Goal: Complete application form: Complete application form

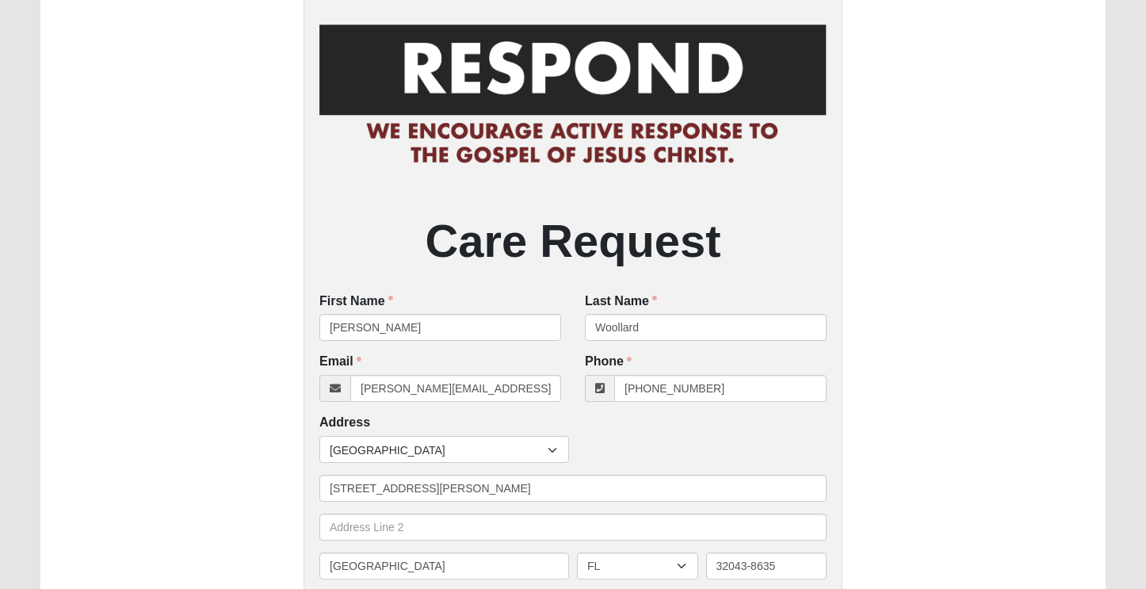
scroll to position [136, 0]
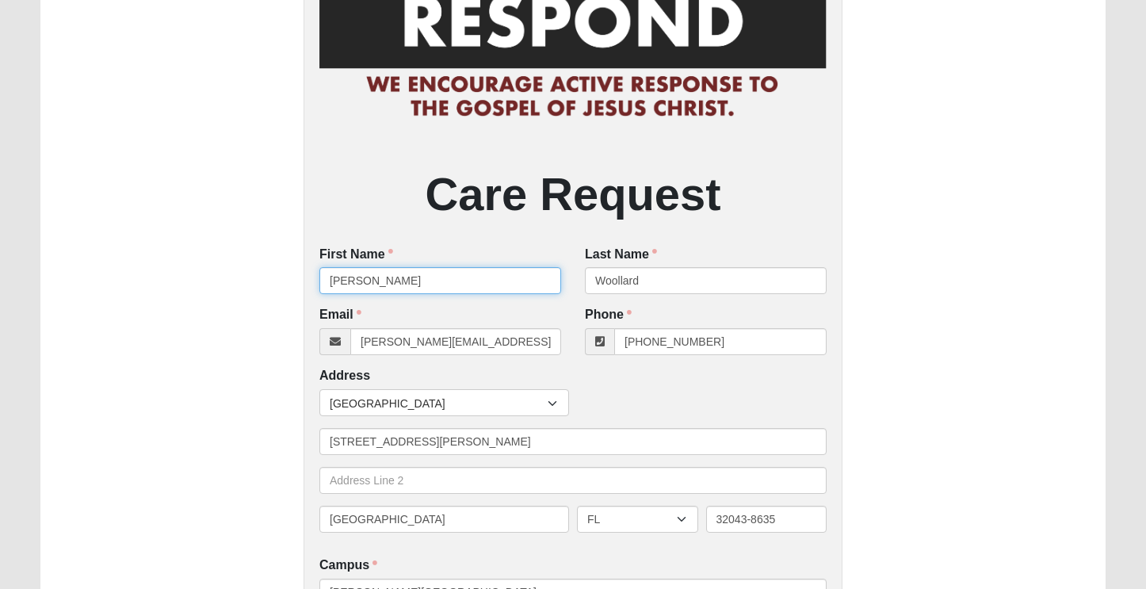
click at [397, 285] on input "[PERSON_NAME]" at bounding box center [440, 280] width 242 height 27
type input "[GEOGRAPHIC_DATA]"
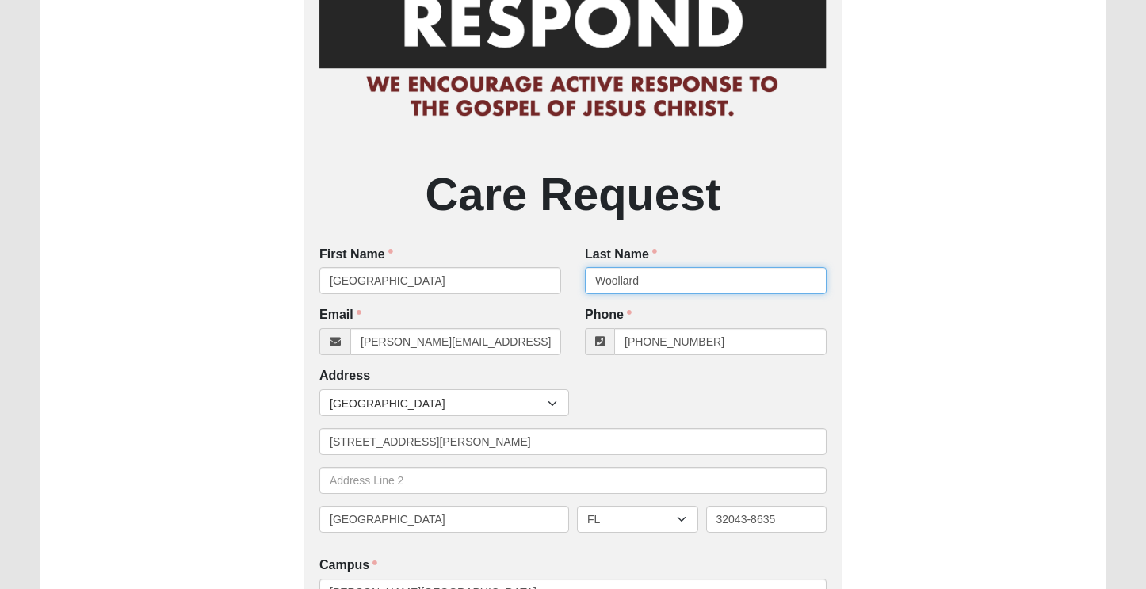
click at [652, 277] on input "Woollard" at bounding box center [706, 280] width 242 height 27
type input "[PERSON_NAME]"
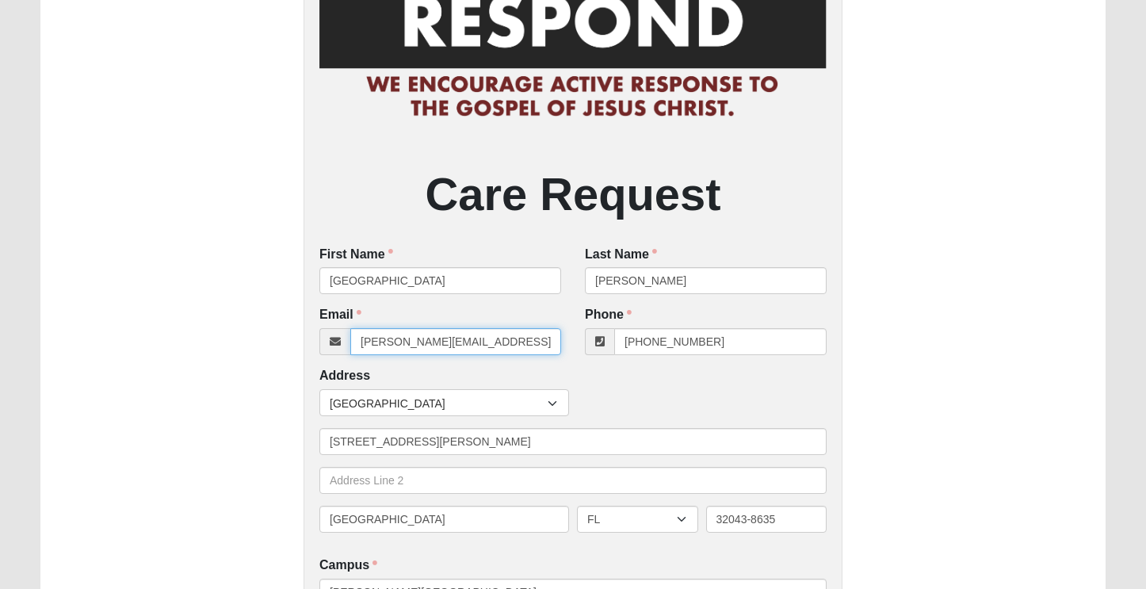
click at [515, 341] on input "[PERSON_NAME][EMAIL_ADDRESS][PERSON_NAME][DOMAIN_NAME]" at bounding box center [455, 341] width 211 height 27
paste input "[EMAIL_ADDRESS]"
type input "[EMAIL_ADDRESS][DOMAIN_NAME]"
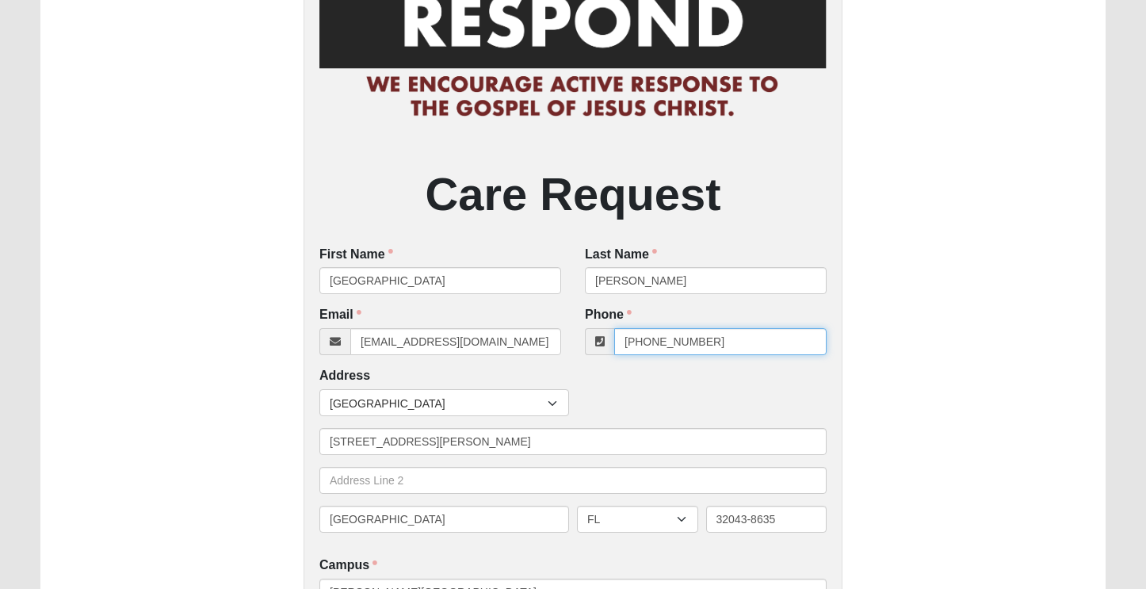
click at [731, 343] on input "[PHONE_NUMBER]" at bounding box center [720, 341] width 212 height 27
paste input "904) 444-5385"
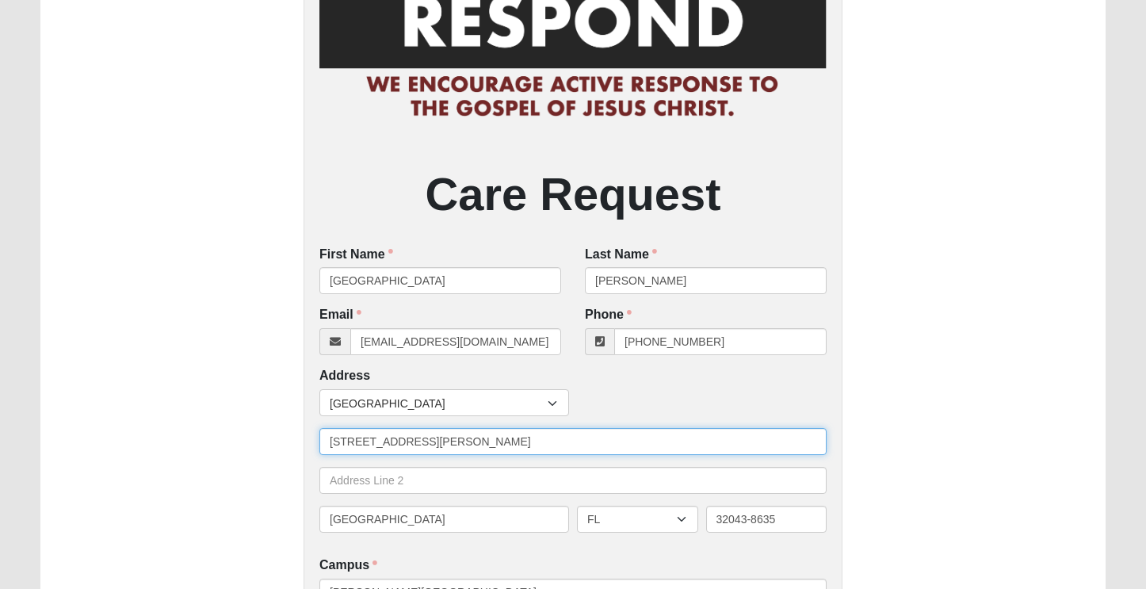
type input "[PHONE_NUMBER]"
click at [462, 438] on input "[STREET_ADDRESS][PERSON_NAME]" at bounding box center [572, 441] width 507 height 27
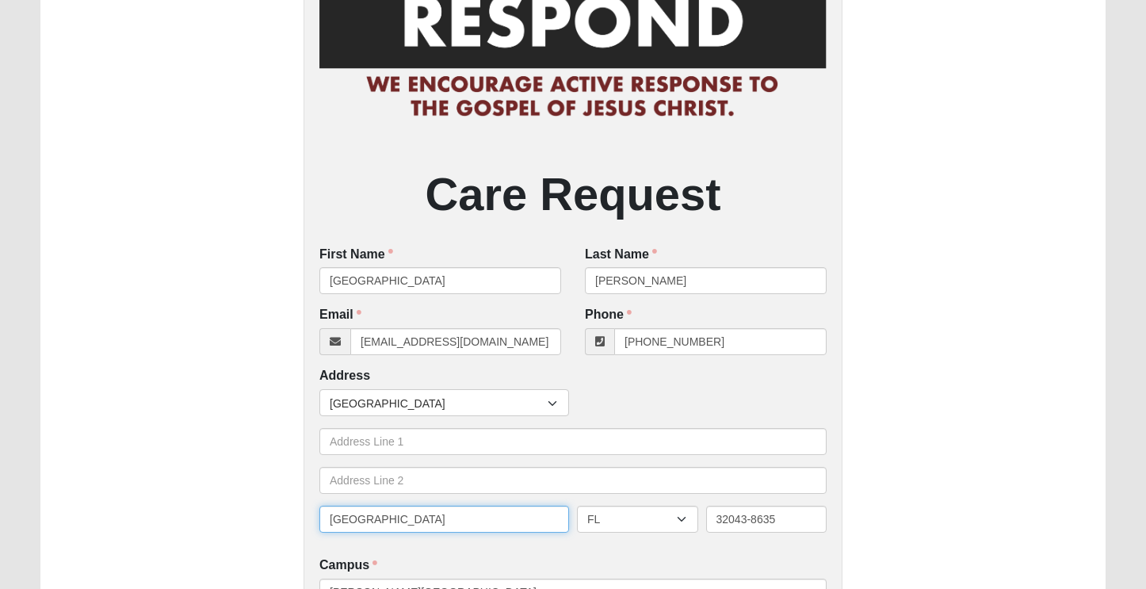
click at [451, 521] on input "[GEOGRAPHIC_DATA]" at bounding box center [444, 519] width 250 height 27
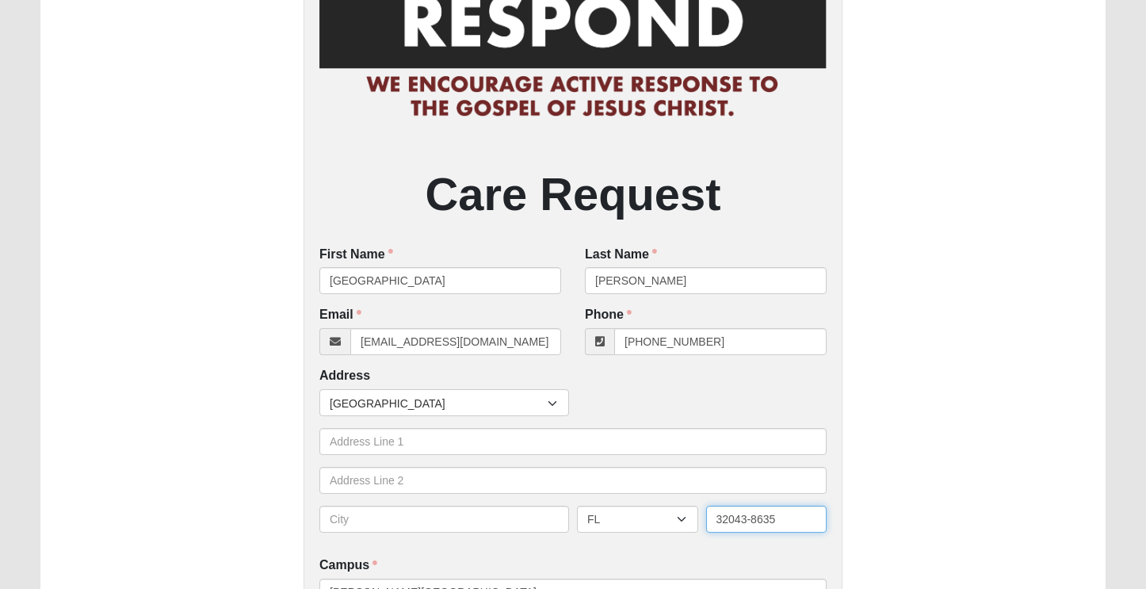
click at [751, 517] on input "32043-8635" at bounding box center [766, 519] width 121 height 27
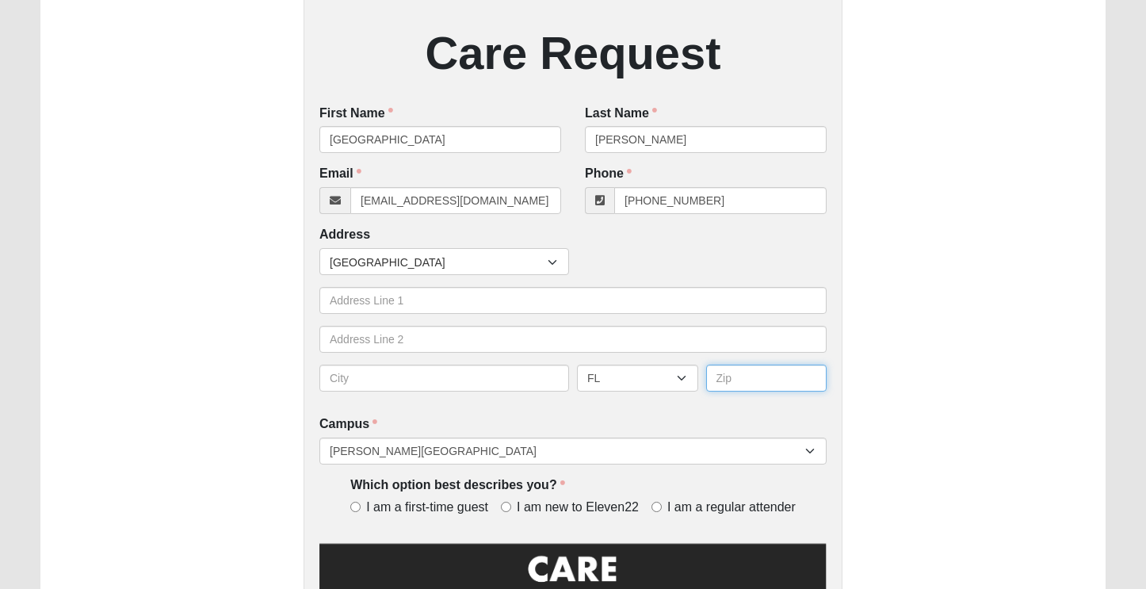
scroll to position [276, 0]
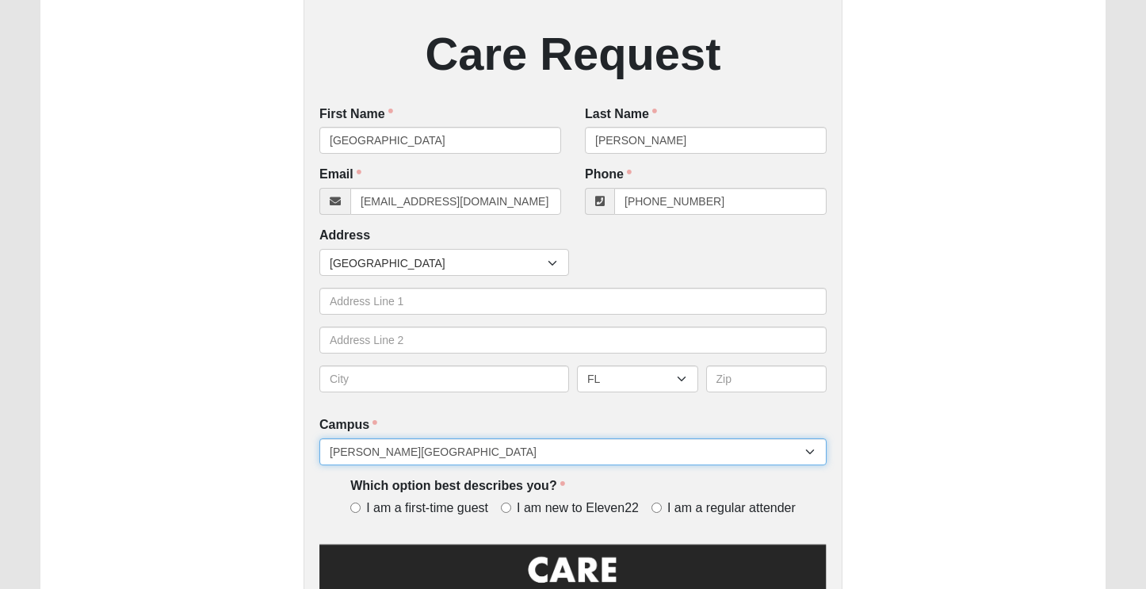
click at [319, 438] on select "Arlington Baymeadows Eleven22 Online [PERSON_NAME][GEOGRAPHIC_DATA] Jesup [GEOG…" at bounding box center [572, 451] width 507 height 27
select select "11"
click option "St. [PERSON_NAME]" at bounding box center [0, 0] width 0 height 0
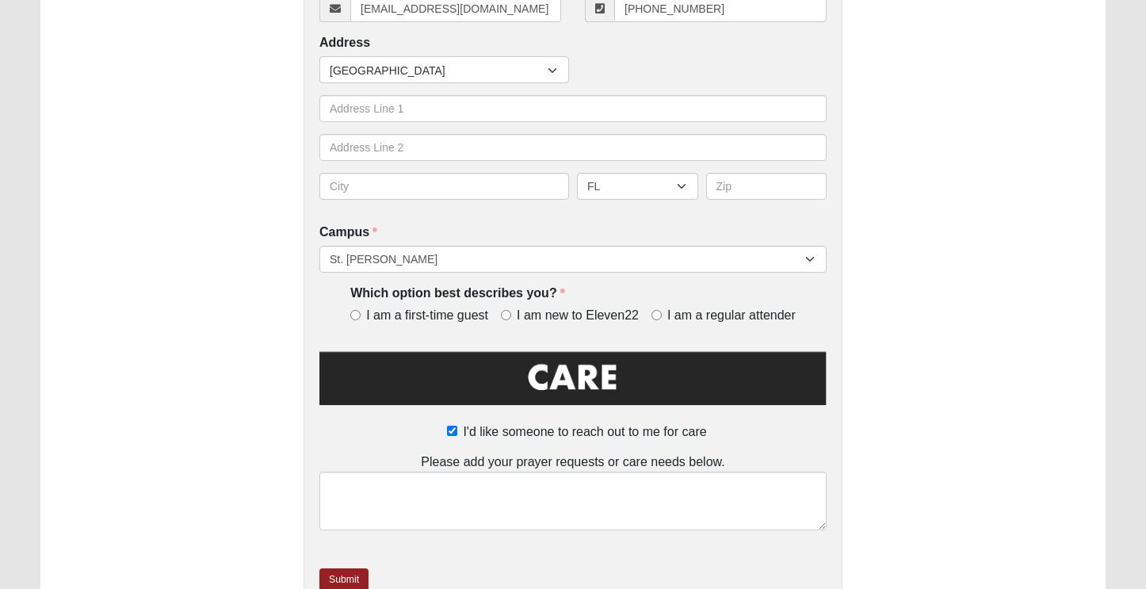
scroll to position [480, 0]
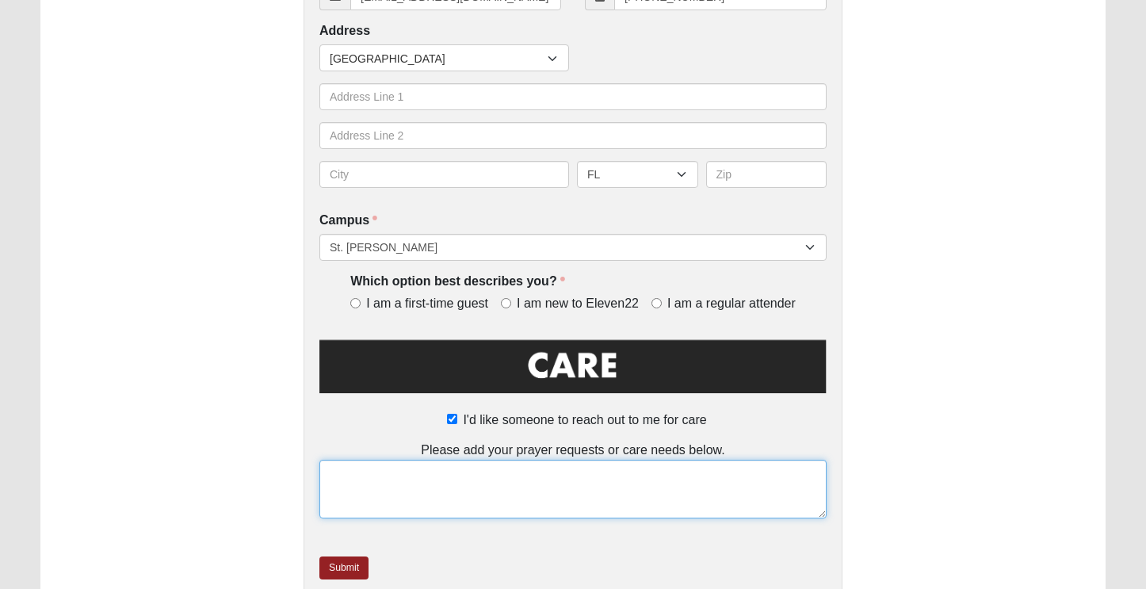
click at [396, 506] on textarea at bounding box center [572, 489] width 507 height 59
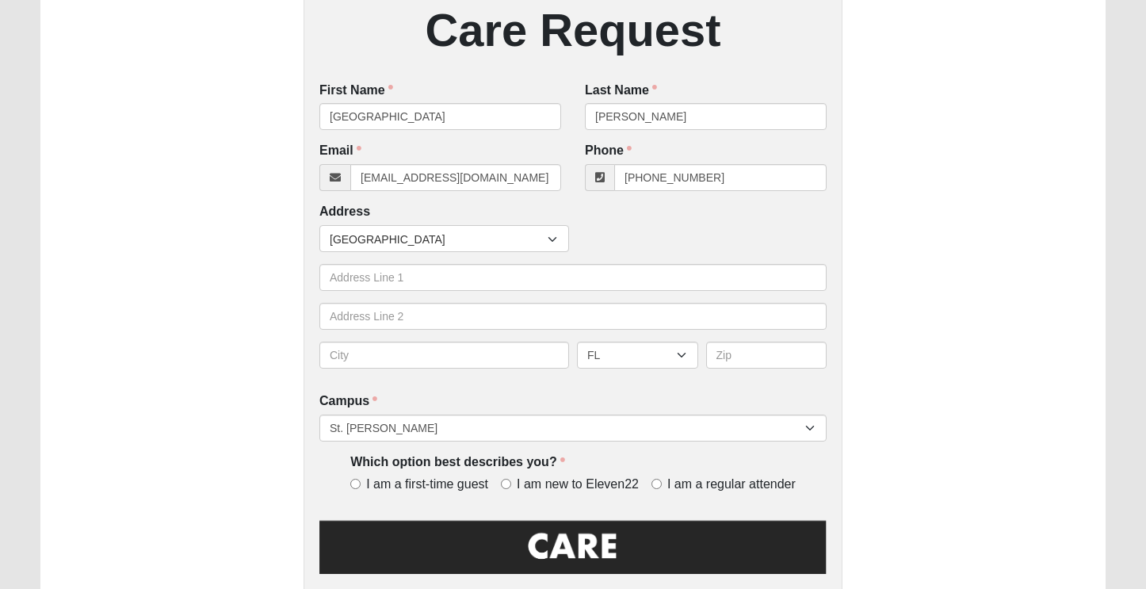
scroll to position [296, 0]
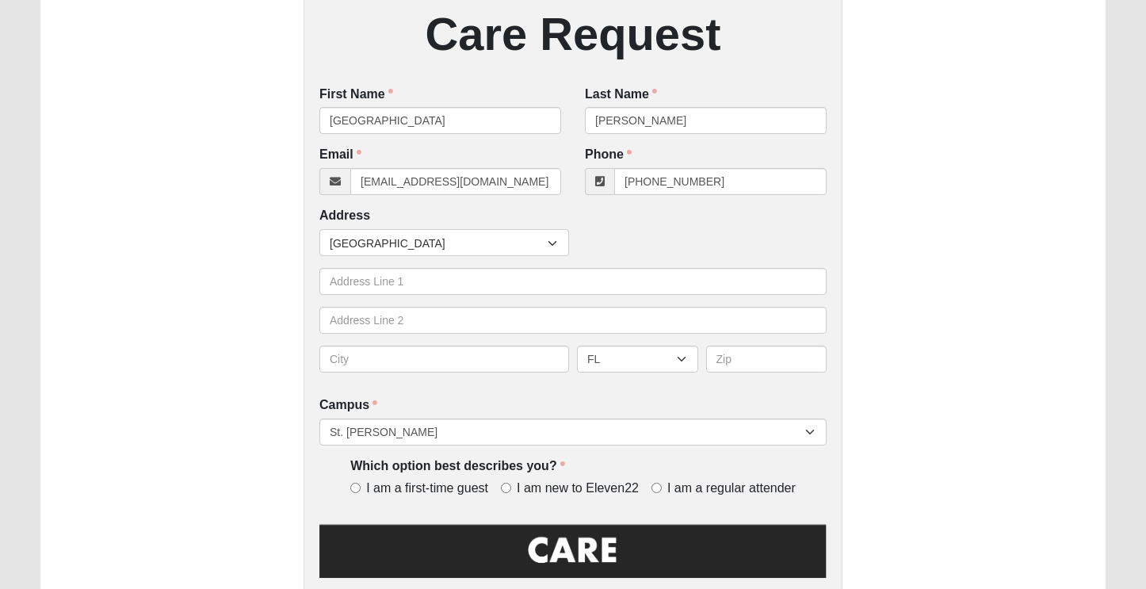
type textarea "Reaching out to care on behalf of [PERSON_NAME]. A [PERSON_NAME] Island congreg…"
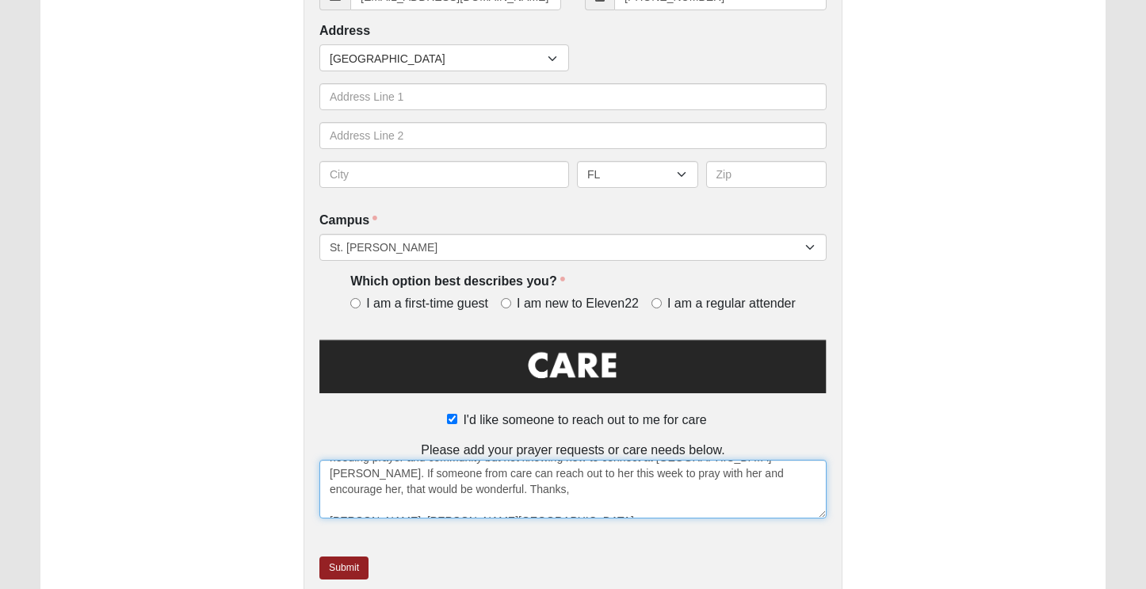
scroll to position [572, 0]
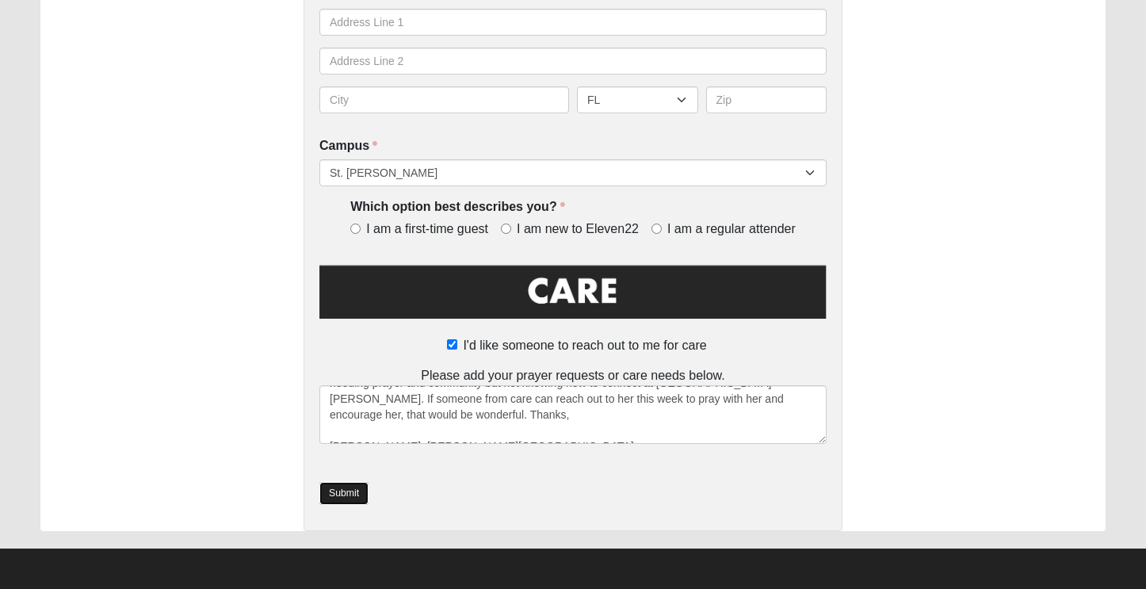
click at [341, 490] on link "Submit" at bounding box center [343, 493] width 49 height 23
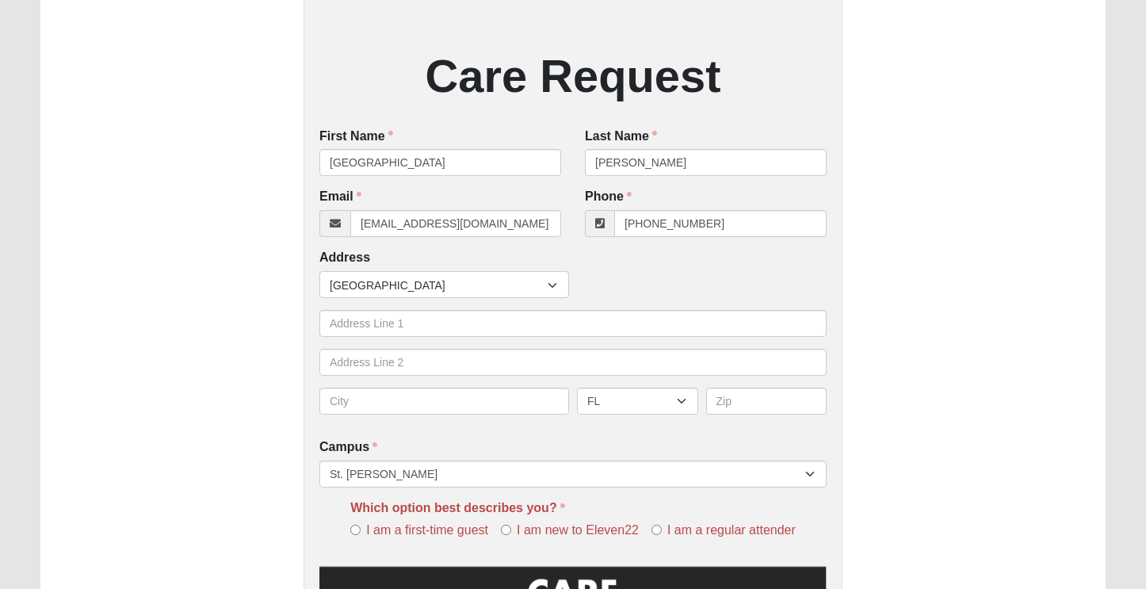
scroll to position [652, 0]
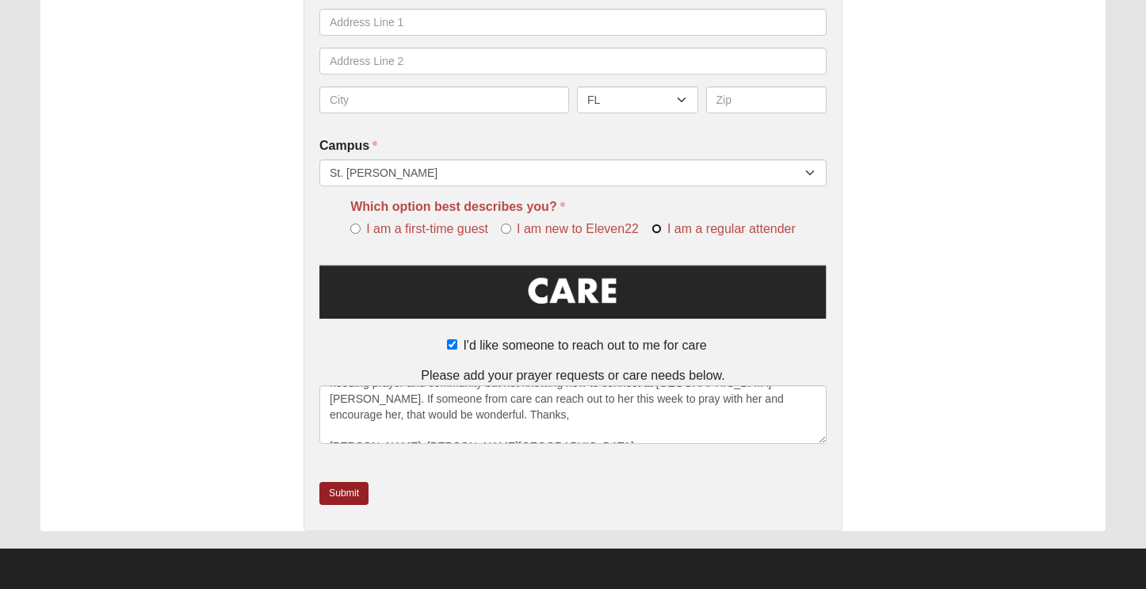
click at [652, 224] on input "I am a regular attender" at bounding box center [657, 229] width 10 height 10
radio input "true"
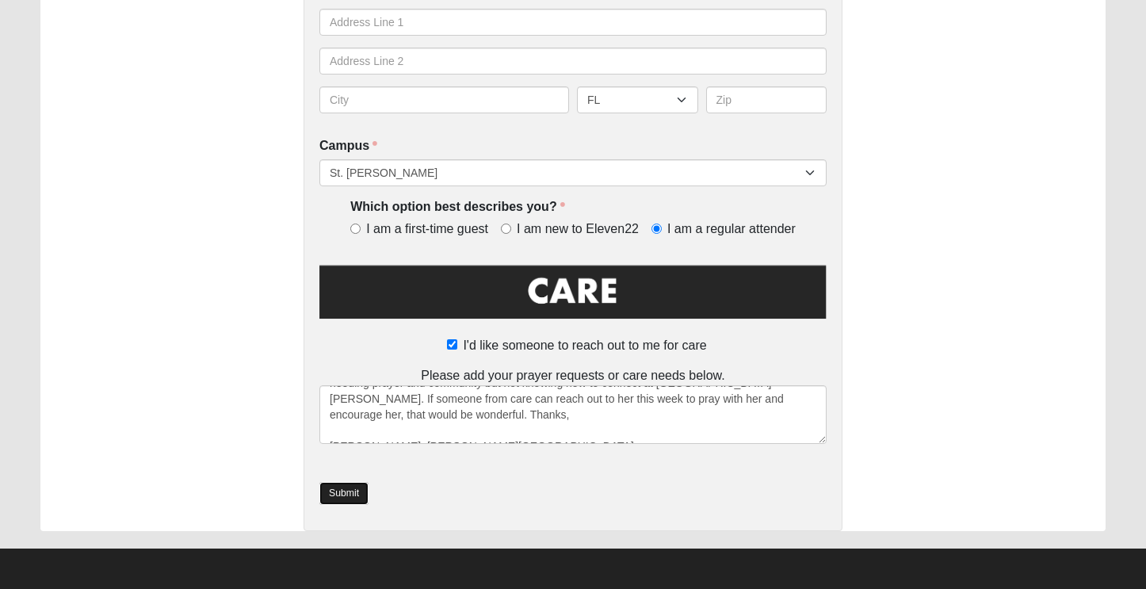
click at [342, 497] on link "Submit" at bounding box center [343, 493] width 49 height 23
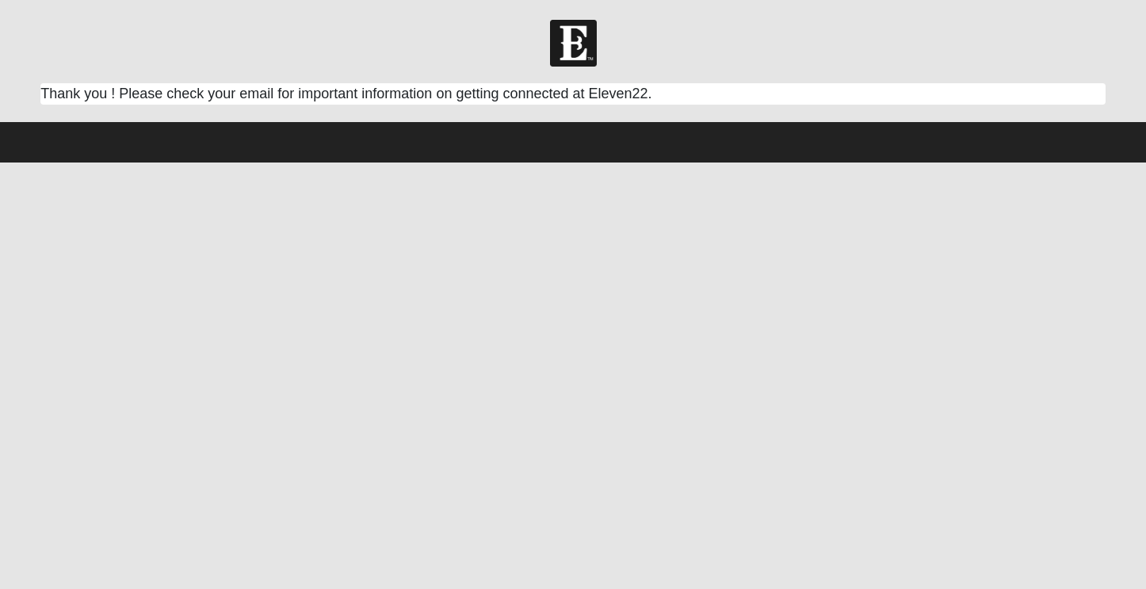
scroll to position [0, 0]
